Goal: Transaction & Acquisition: Purchase product/service

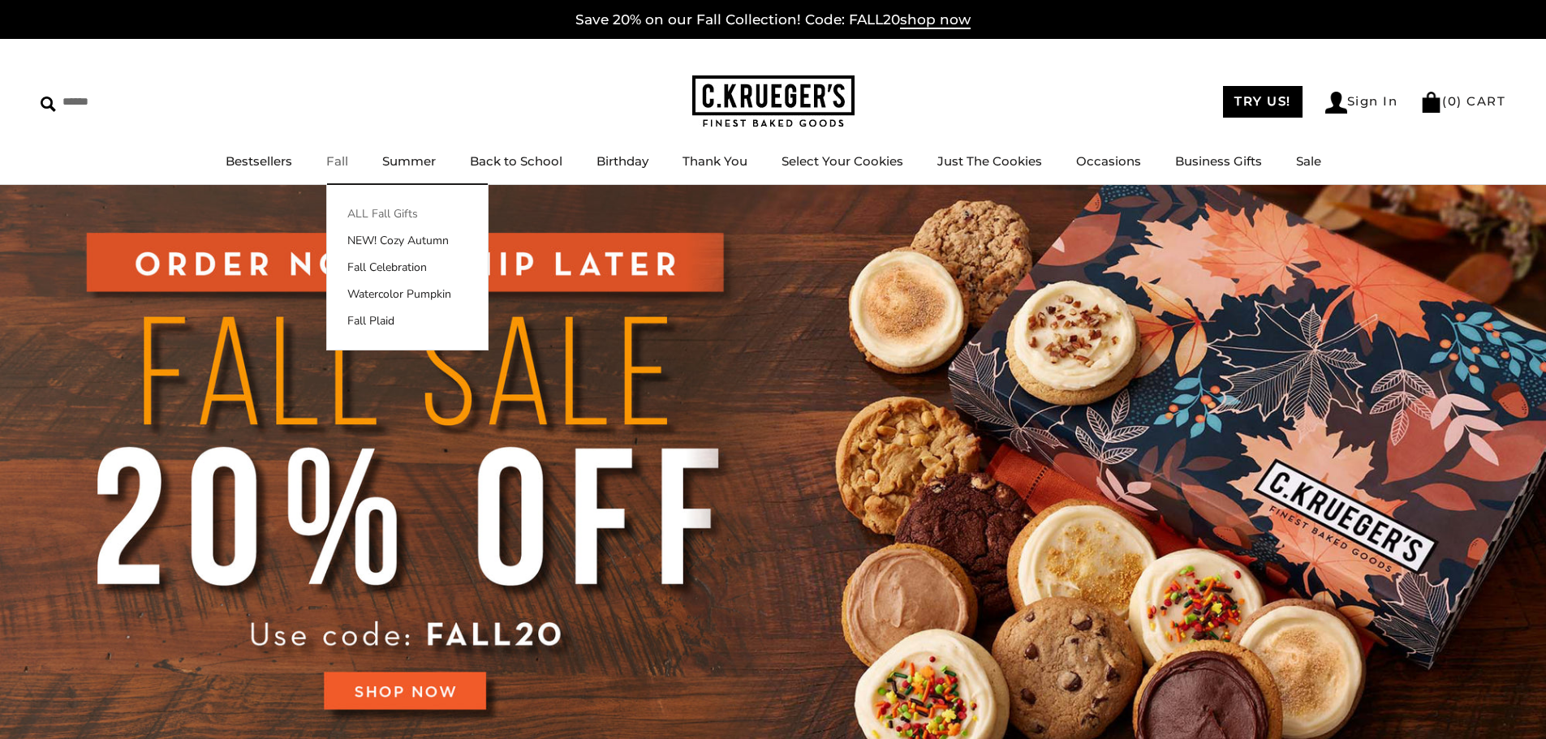
click at [366, 214] on link "ALL Fall Gifts" at bounding box center [407, 213] width 161 height 17
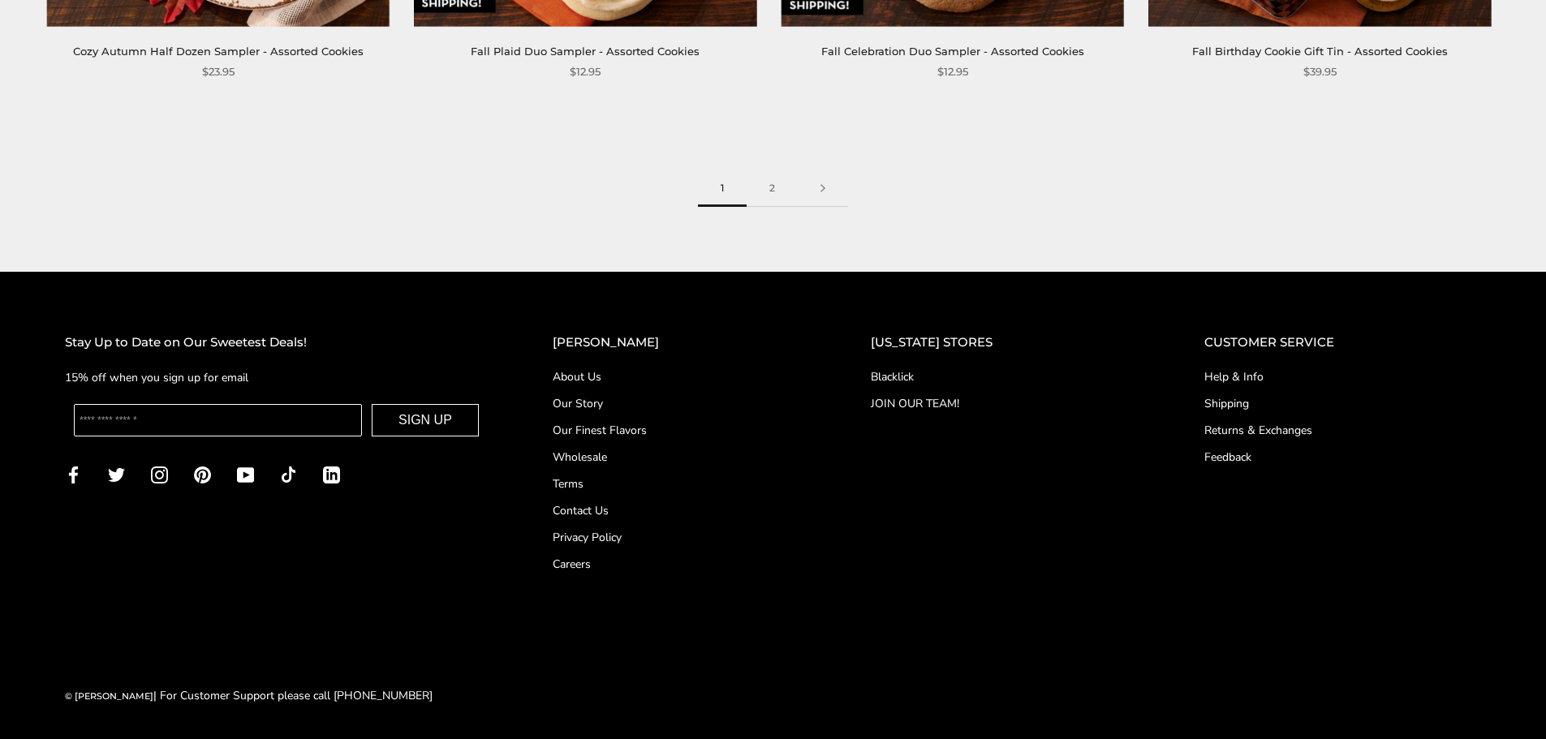
scroll to position [2863, 0]
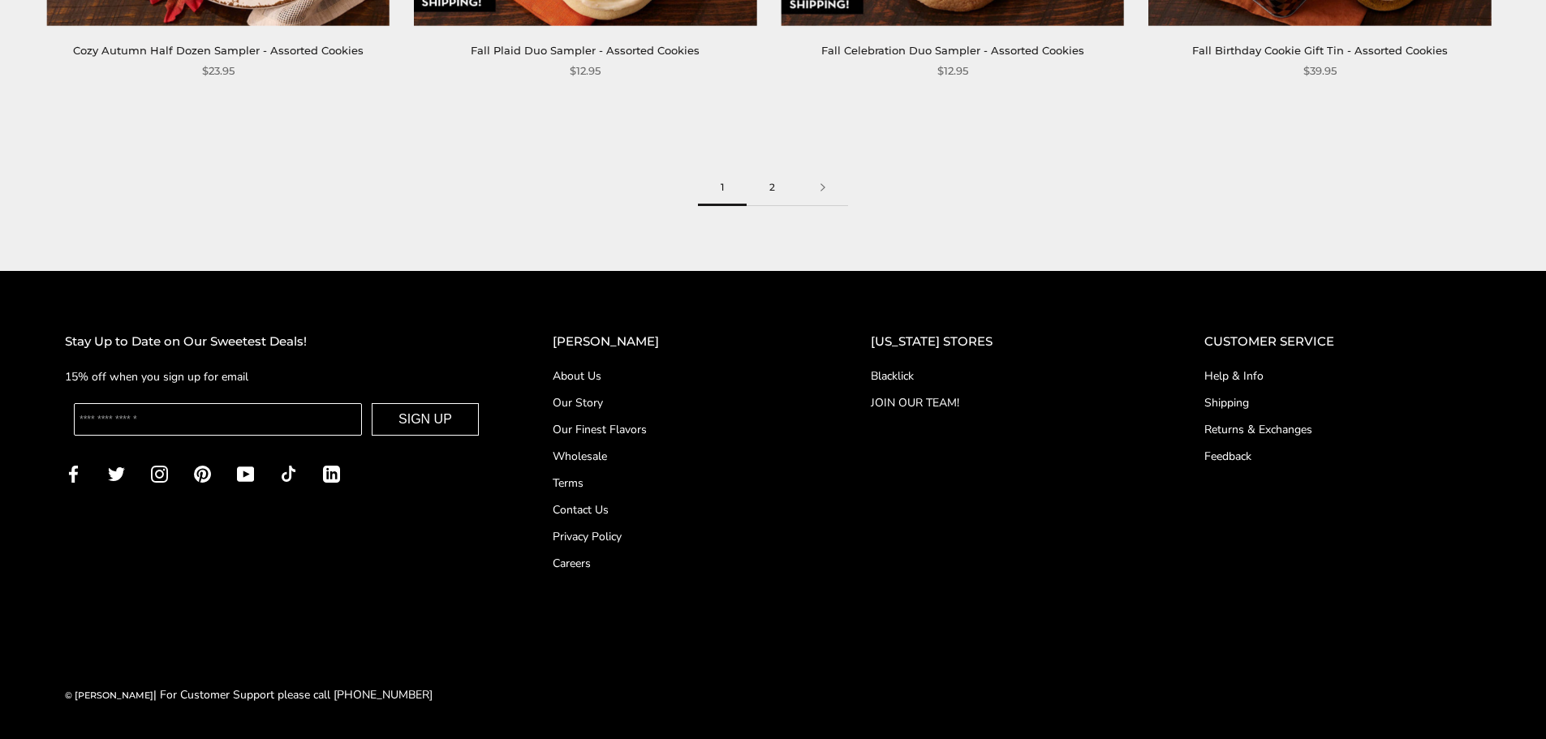
click at [780, 192] on link "2" at bounding box center [772, 188] width 51 height 37
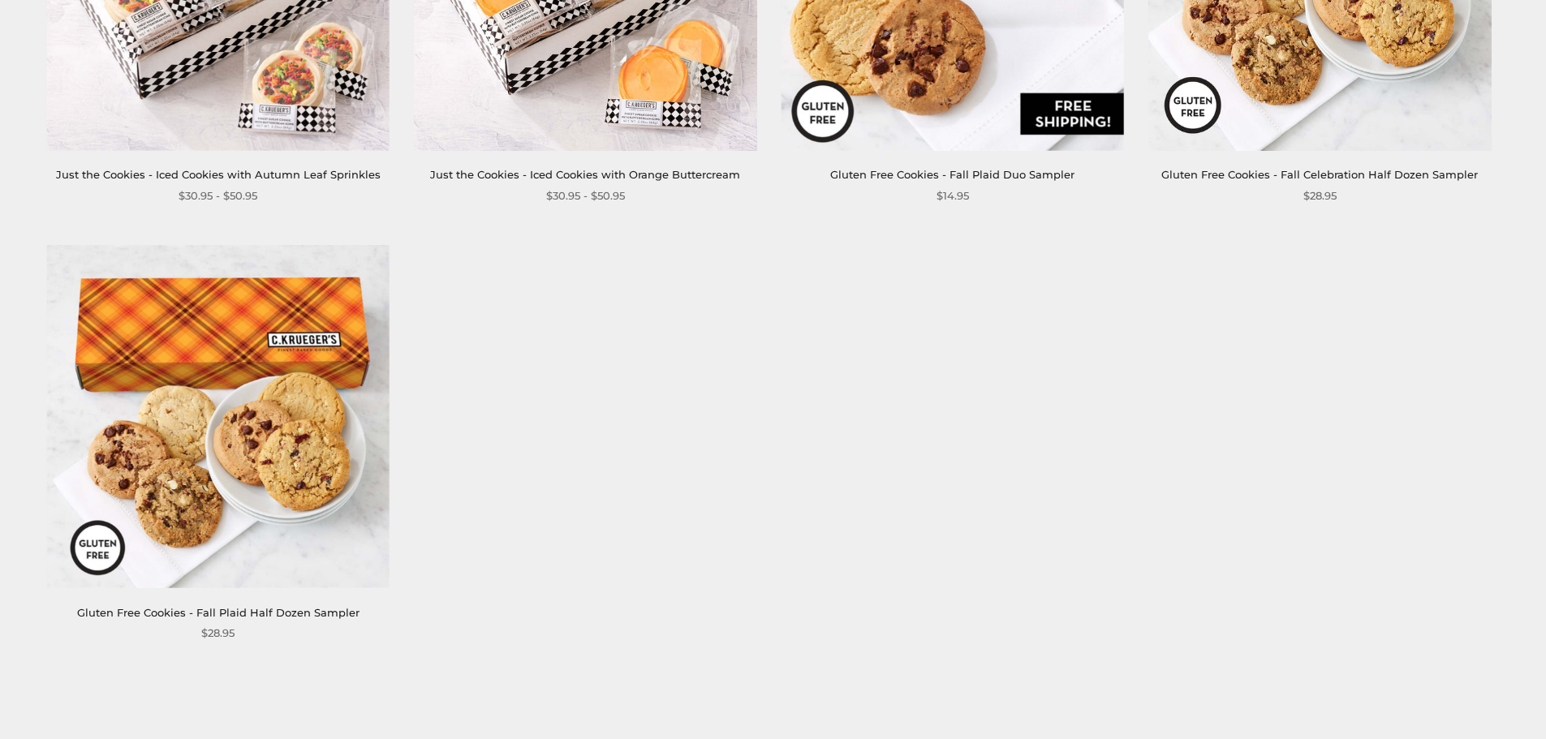
scroll to position [2435, 0]
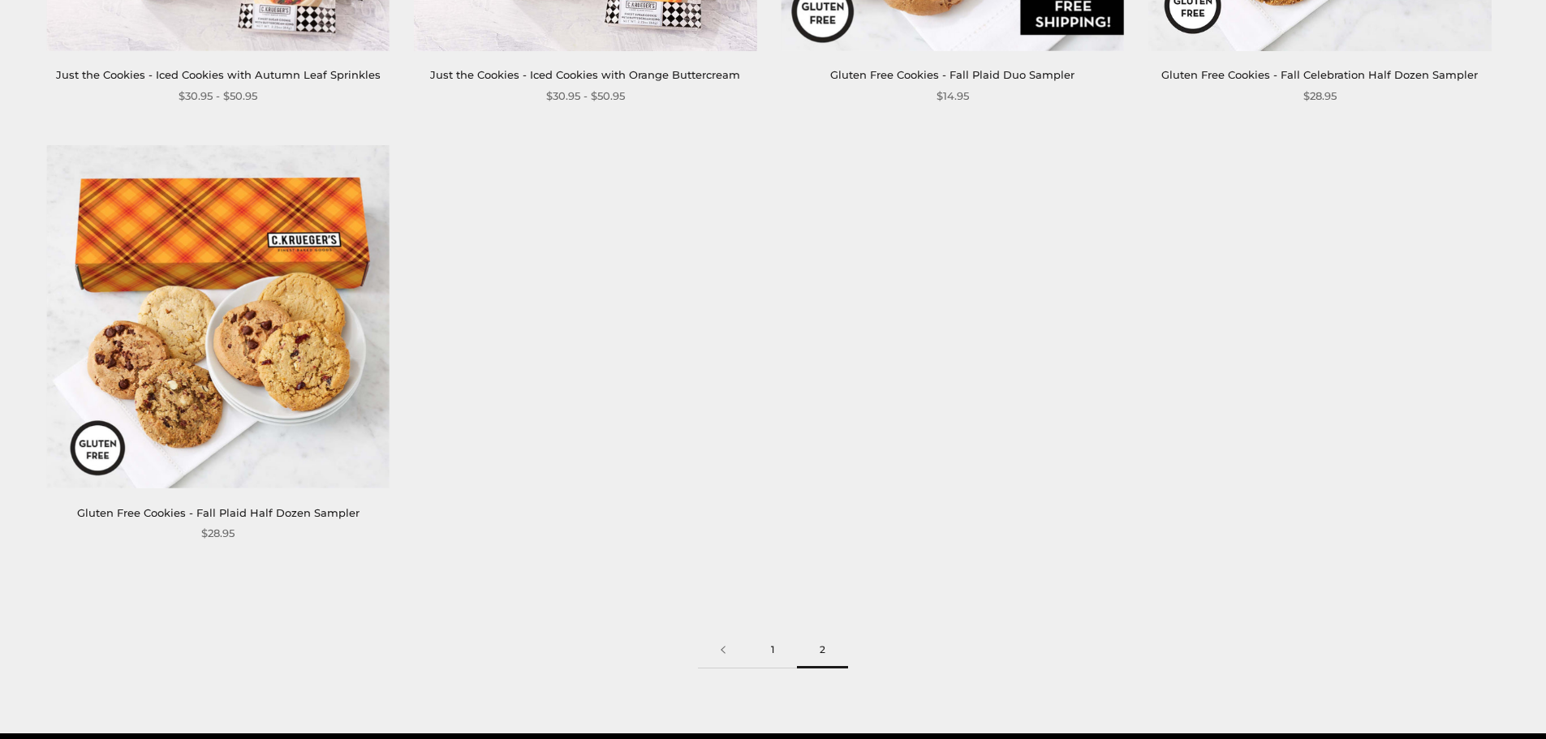
click at [762, 632] on link "1" at bounding box center [772, 650] width 49 height 37
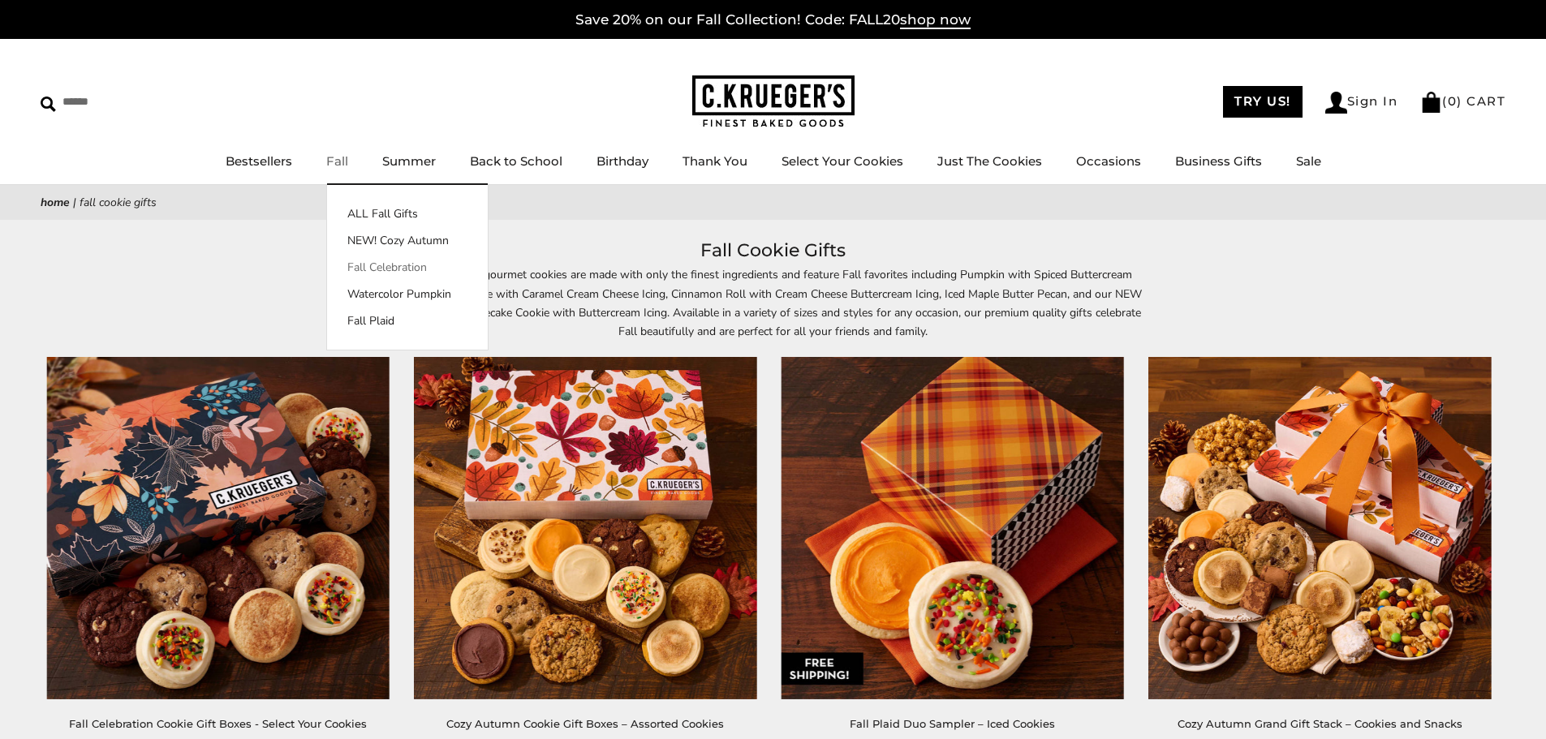
click at [378, 266] on link "Fall Celebration" at bounding box center [407, 267] width 161 height 17
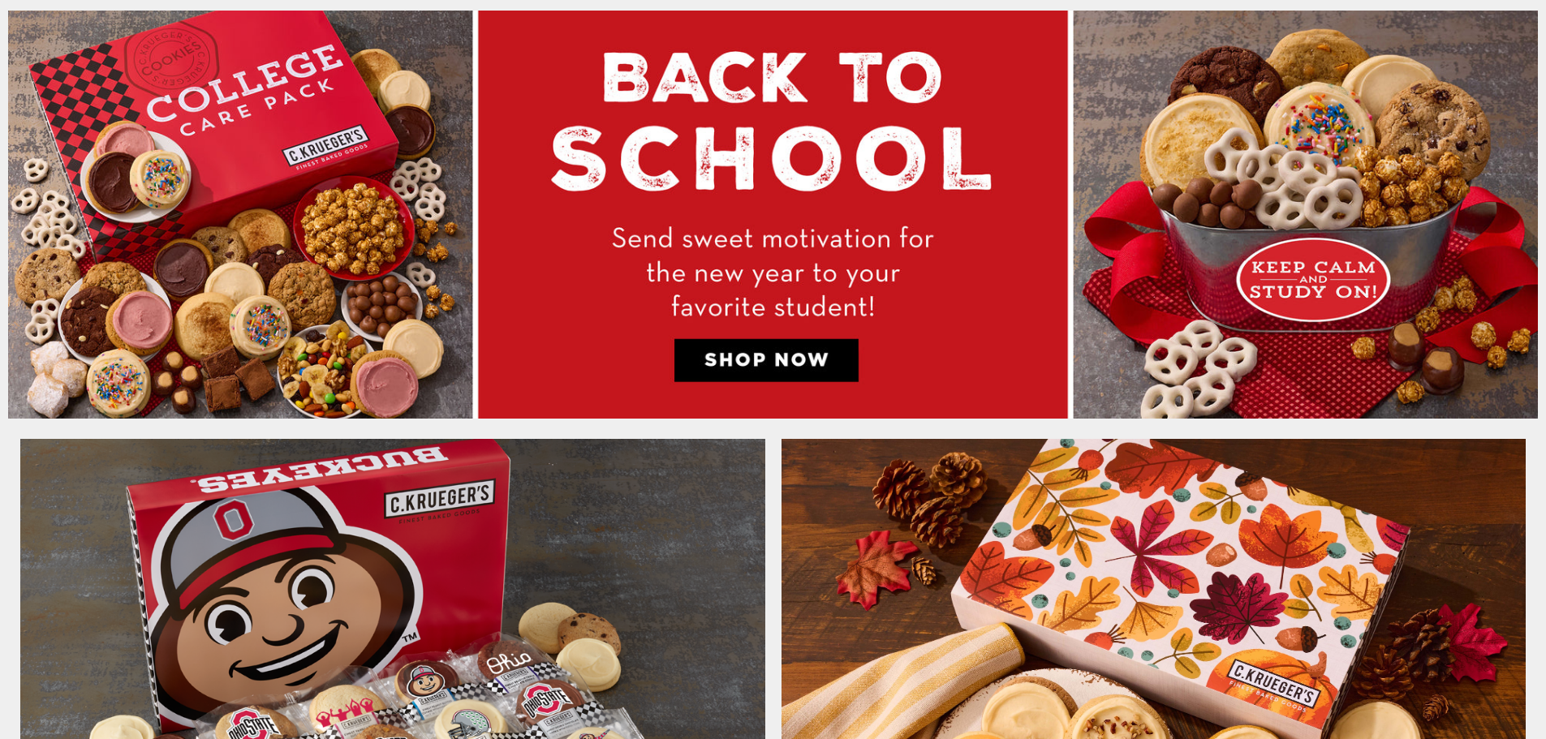
scroll to position [1136, 0]
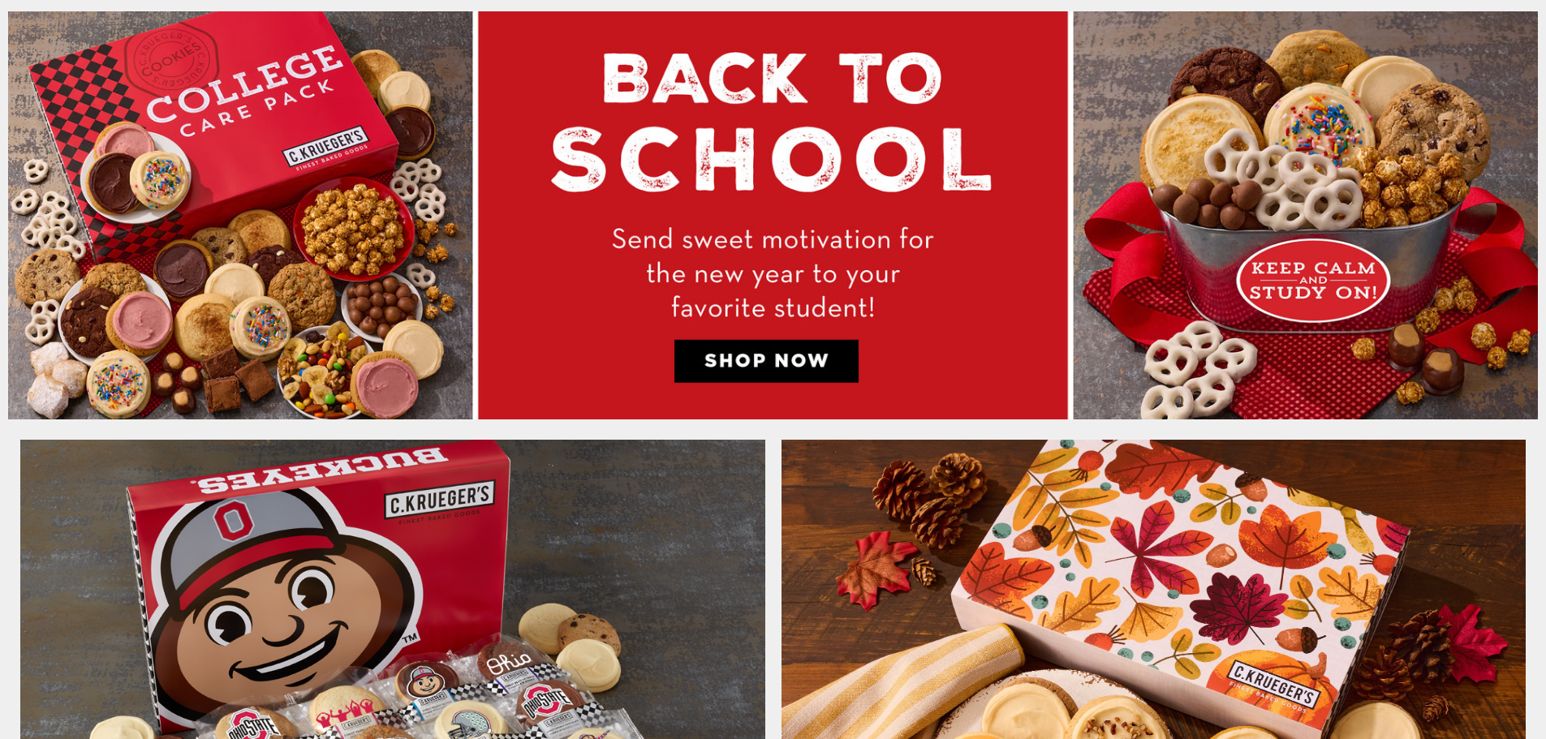
click at [326, 291] on img at bounding box center [773, 214] width 1530 height 407
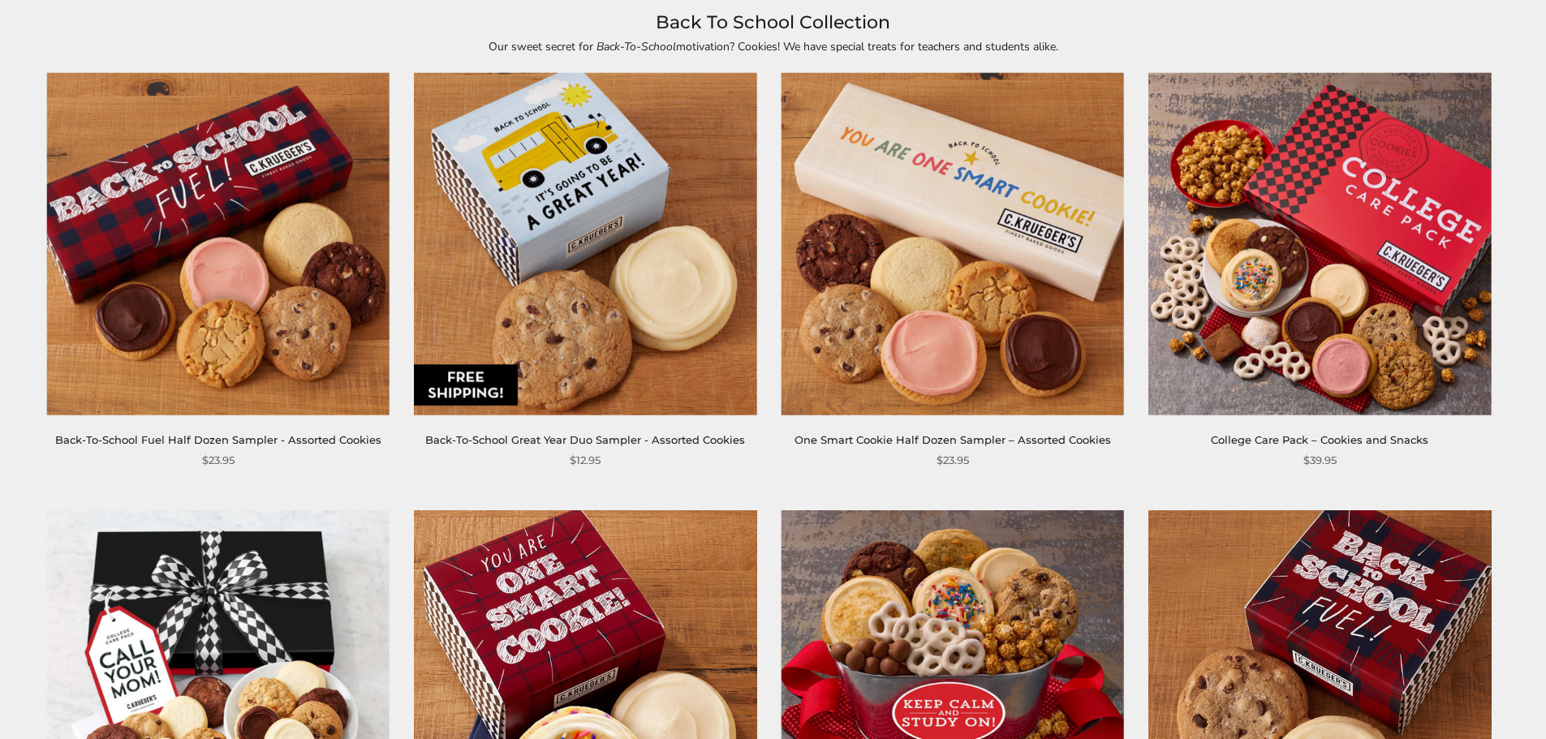
scroll to position [243, 0]
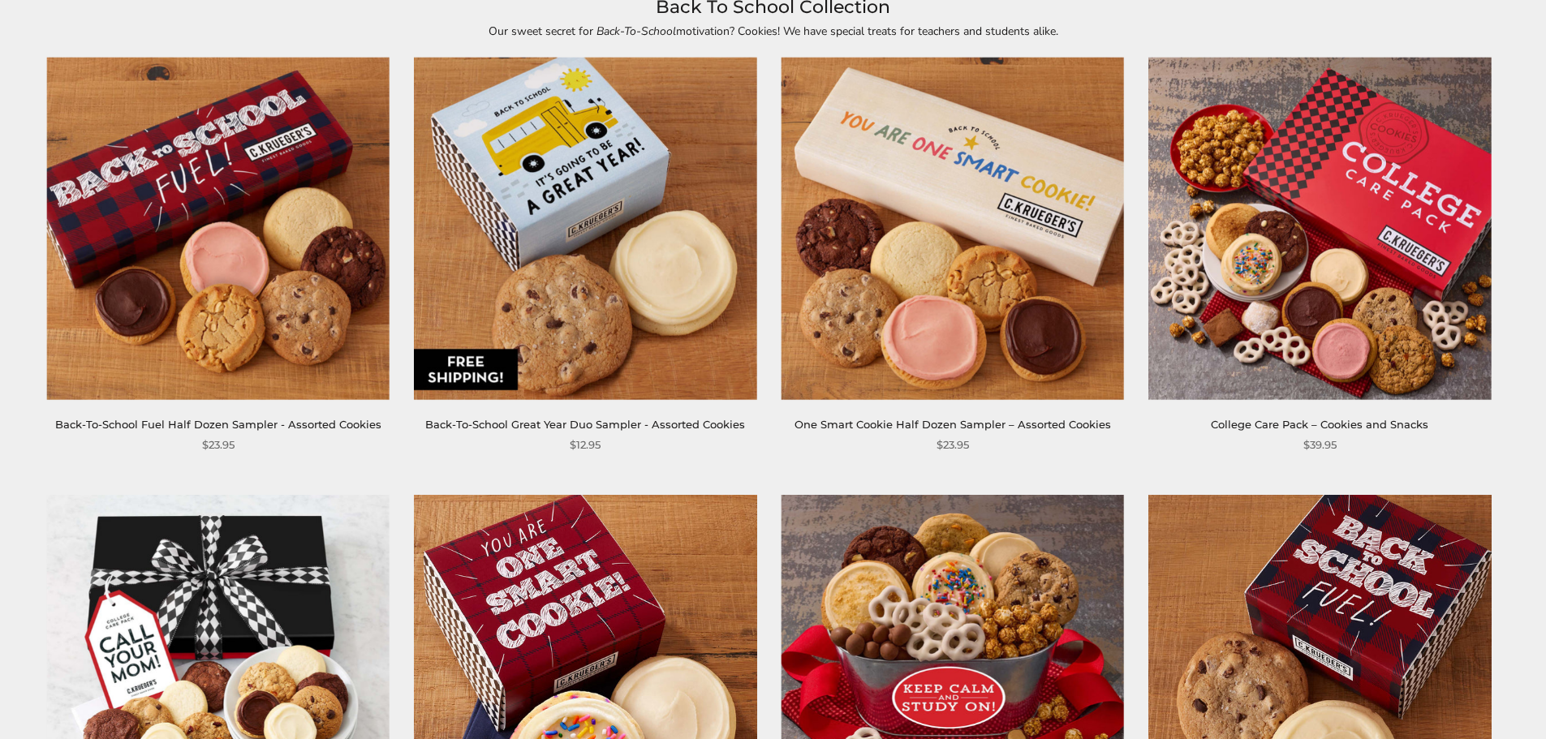
click at [1281, 281] on img at bounding box center [1320, 229] width 343 height 343
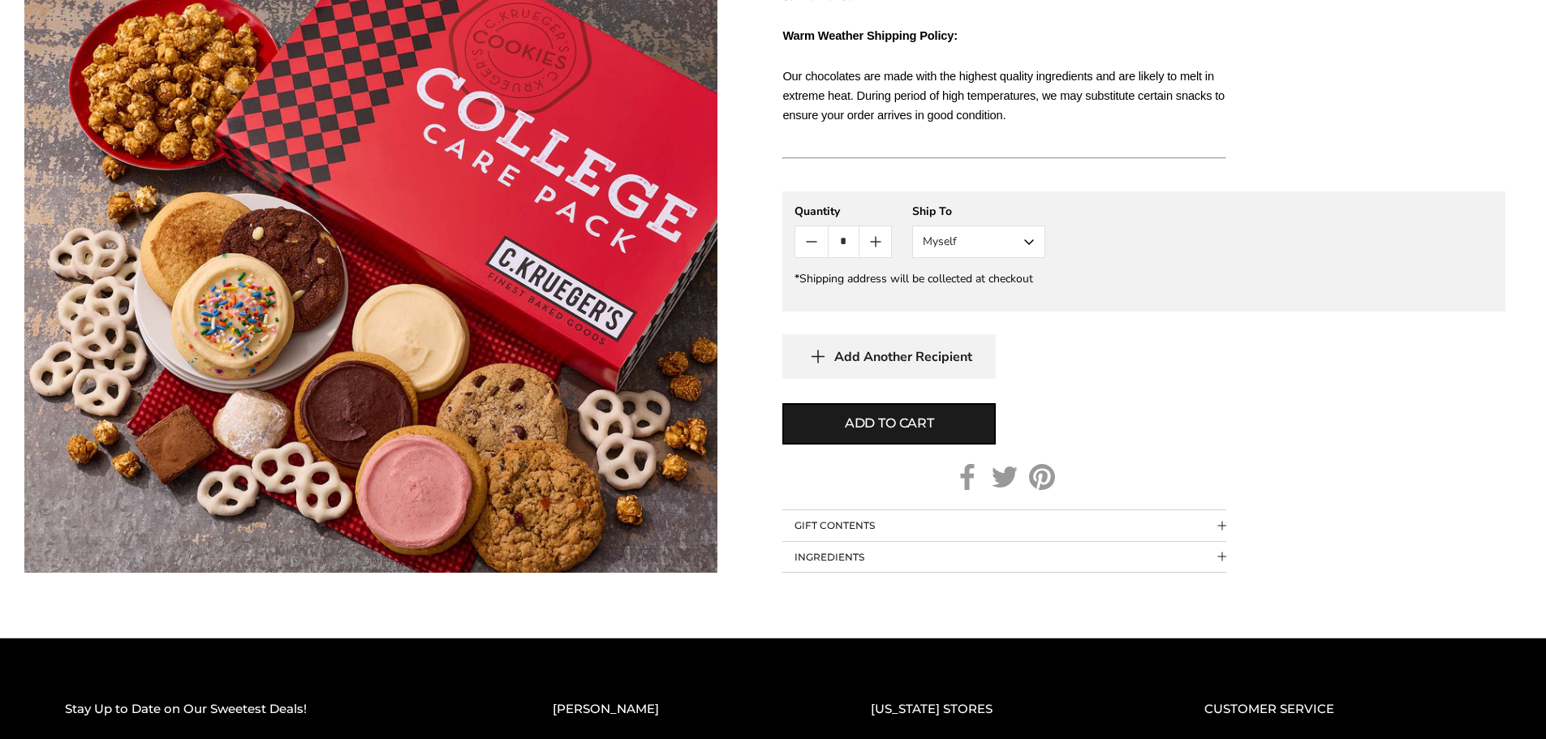
click at [849, 557] on button "INGREDIENTS" at bounding box center [1004, 557] width 444 height 31
